Goal: Find contact information: Find contact information

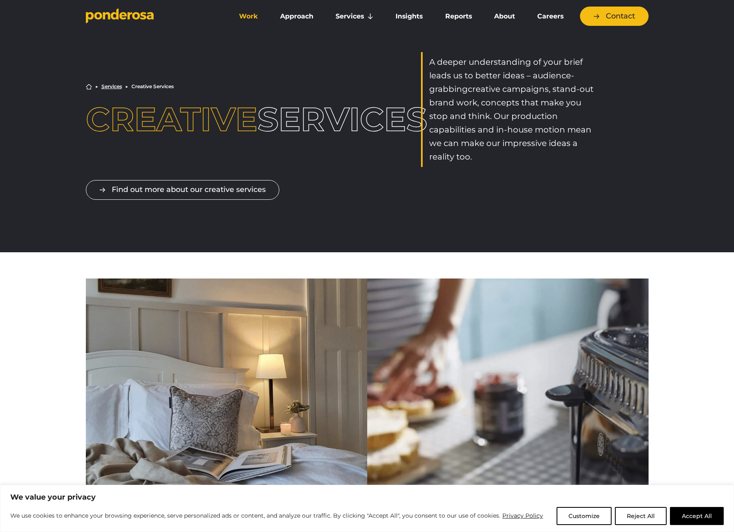
click at [253, 18] on link "Work" at bounding box center [248, 16] width 38 height 17
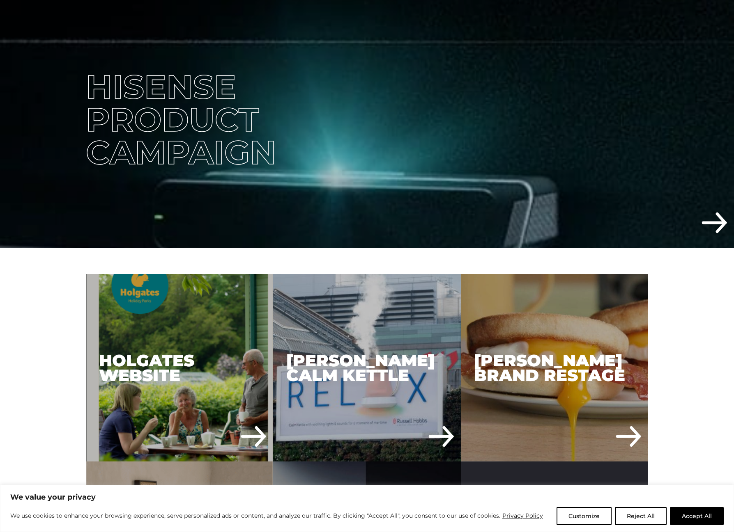
scroll to position [611, 0]
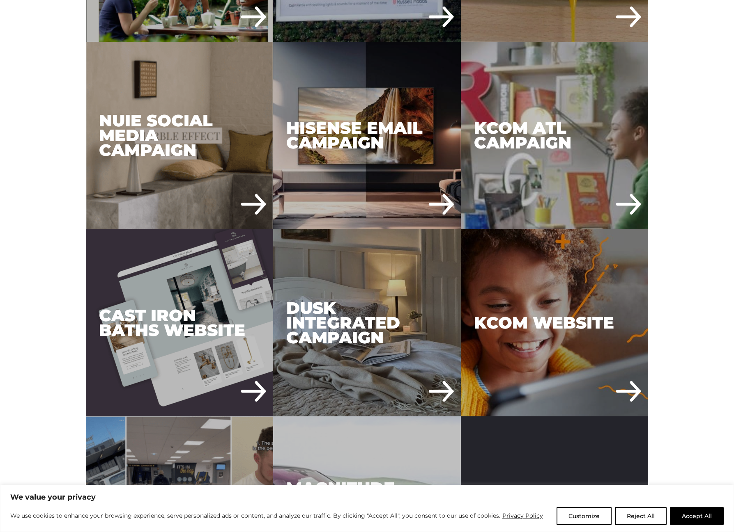
drag, startPoint x: 644, startPoint y: 510, endPoint x: 646, endPoint y: 505, distance: 5.3
click at [644, 509] on button "Reject All" at bounding box center [641, 516] width 52 height 18
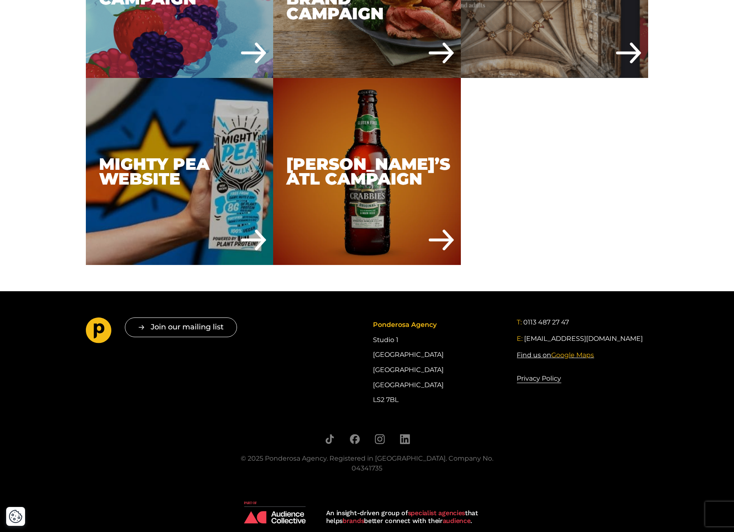
scroll to position [3580, 0]
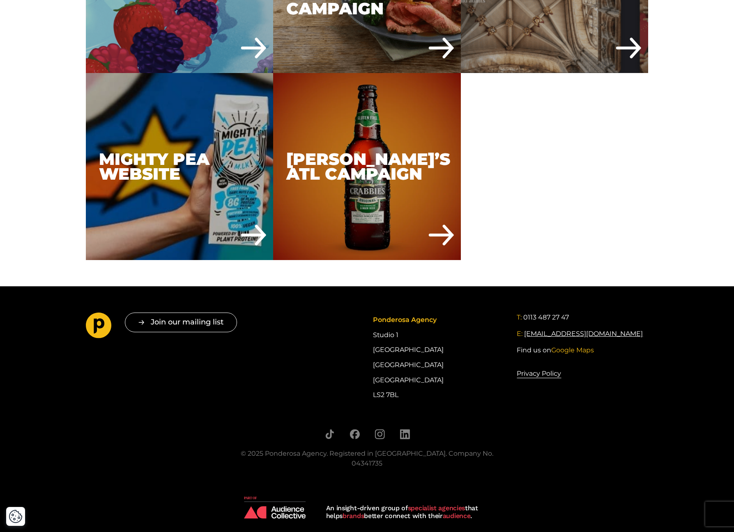
drag, startPoint x: 612, startPoint y: 333, endPoint x: 525, endPoint y: 334, distance: 87.5
click at [525, 334] on div "E: [EMAIL_ADDRESS][DOMAIN_NAME]" at bounding box center [581, 334] width 131 height 10
copy link "[EMAIL_ADDRESS][DOMAIN_NAME]"
